Goal: Task Accomplishment & Management: Manage account settings

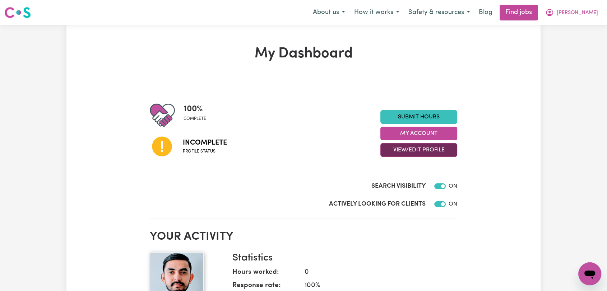
click at [398, 149] on button "View/Edit Profile" at bounding box center [419, 150] width 77 height 14
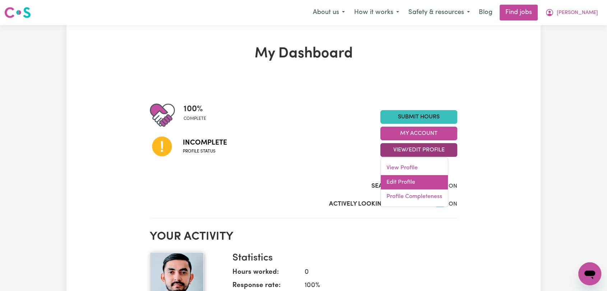
click at [402, 186] on link "Edit Profile" at bounding box center [414, 182] width 67 height 14
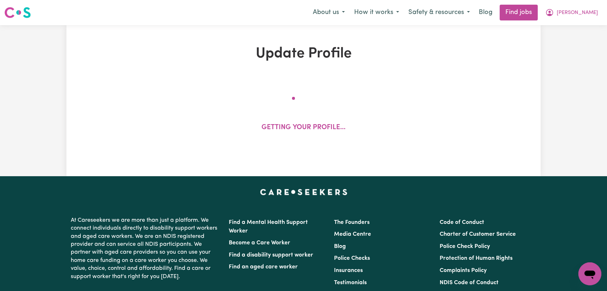
select select "[DEMOGRAPHIC_DATA]"
select select "Student Visa"
select select "Studying a healthcare related degree or qualification"
select select "55"
select select "70"
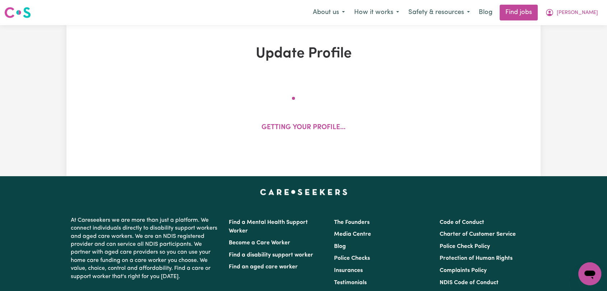
select select "90"
select select "120"
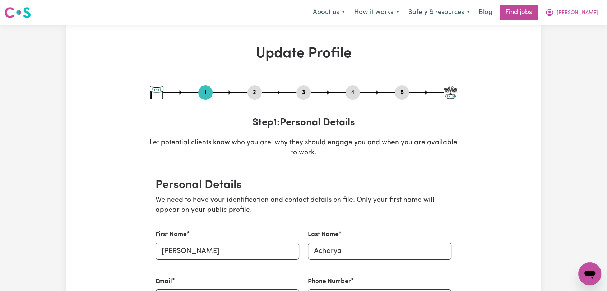
click at [257, 91] on button "2" at bounding box center [255, 92] width 14 height 9
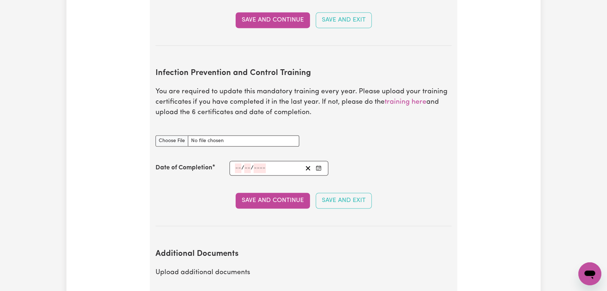
scroll to position [1158, 0]
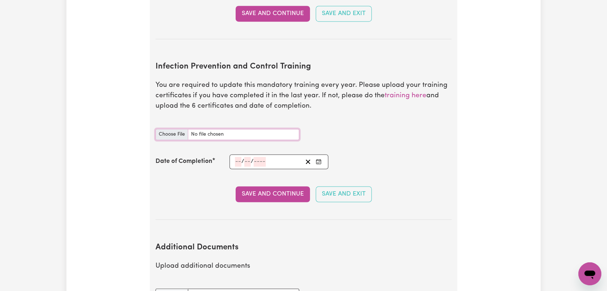
click at [176, 129] on input "Infection Prevention and Control Training document" at bounding box center [228, 134] width 144 height 11
type input "C:\fakepath\[PERSON_NAME] - IPC - WASTE MANAGEMENT - [DATE].pdf"
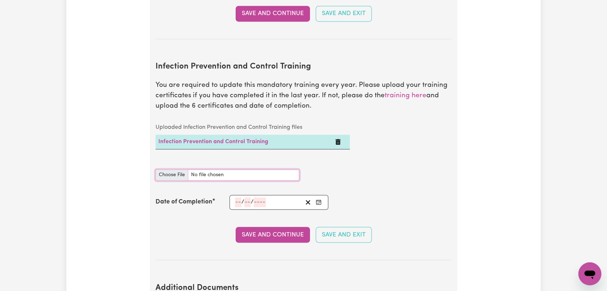
click at [180, 170] on input "Infection Prevention and Control Training document" at bounding box center [228, 175] width 144 height 11
type input "C:\fakepath\[PERSON_NAME] - IPC - PPE - [DATE].pdf"
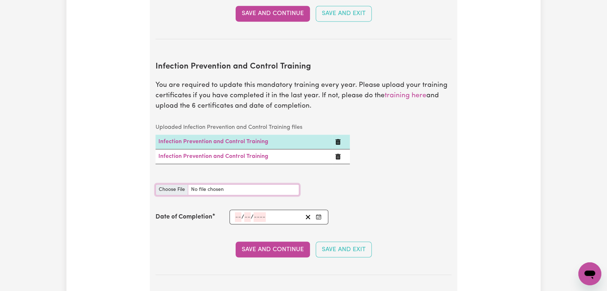
click at [175, 184] on input "Infection Prevention and Control Training document" at bounding box center [228, 189] width 144 height 11
type input "C:\fakepath\[PERSON_NAME] - IPC - OUTBREAKS - [DATE].pdf"
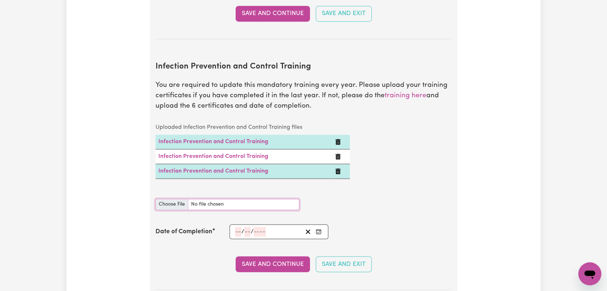
click at [167, 199] on input "Infection Prevention and Control Training document" at bounding box center [228, 204] width 144 height 11
type input "C:\fakepath\[PERSON_NAME] - IPC - HAND HYGIENE- [DATE].pdf"
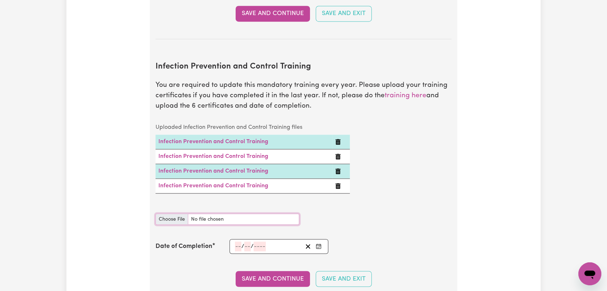
click at [172, 214] on input "Infection Prevention and Control Training document" at bounding box center [228, 219] width 144 height 11
type input "C:\fakepath\[PERSON_NAME] - IPC - CLEANING - [DATE].pdf"
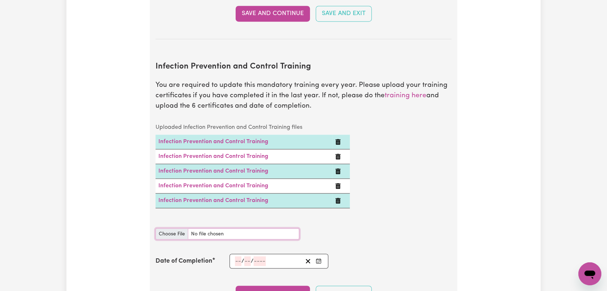
click at [173, 229] on input "Infection Prevention and Control Training document" at bounding box center [228, 234] width 144 height 11
type input "C:\fakepath\[PERSON_NAME] - IPC - CHAIN OF INFECTION - [DATE].pdf"
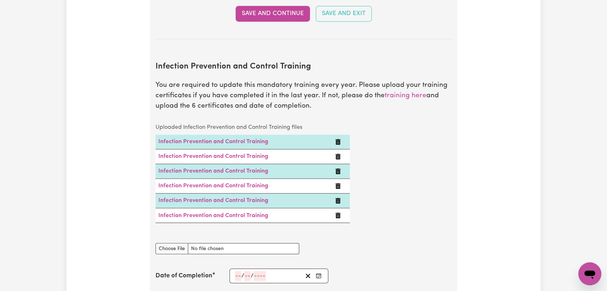
click at [319, 273] on icon "Enter the Date of Completion of your Infection Prevention and Control Training" at bounding box center [319, 276] width 6 height 6
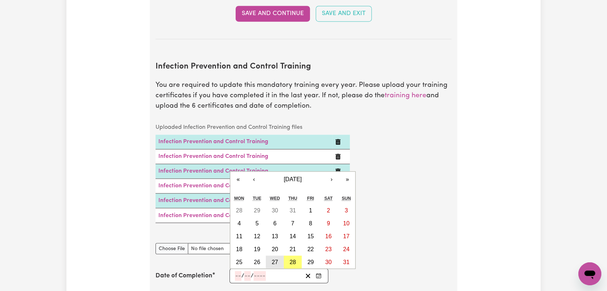
click at [273, 259] on abbr "27" at bounding box center [275, 262] width 6 height 6
type input "[DATE]"
type input "27"
type input "8"
type input "2025"
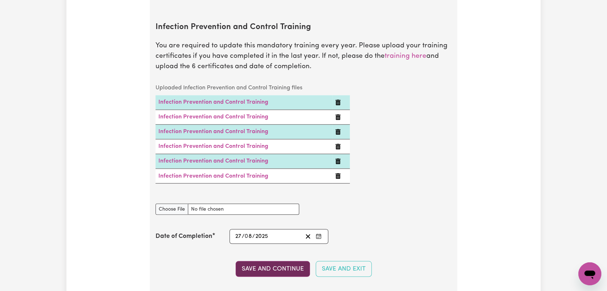
scroll to position [1198, 0]
click at [290, 261] on button "Save and Continue" at bounding box center [273, 269] width 74 height 16
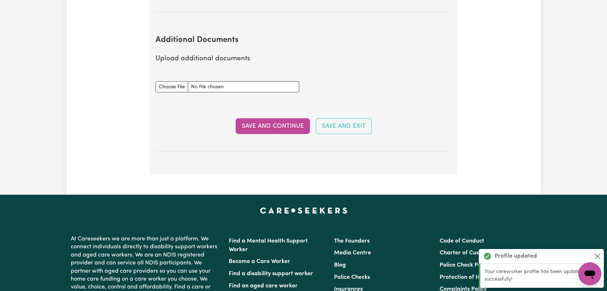
scroll to position [1492, 0]
